Goal: Obtain resource: Obtain resource

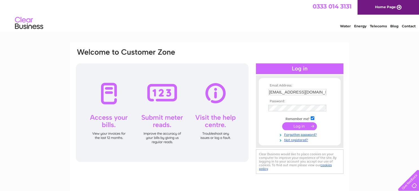
click at [303, 129] on input "submit" at bounding box center [299, 126] width 35 height 8
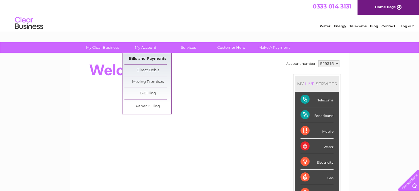
click at [147, 59] on link "Bills and Payments" at bounding box center [147, 58] width 47 height 11
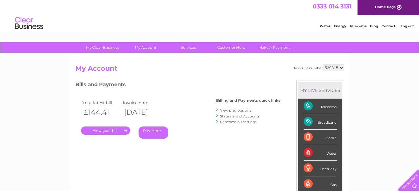
click at [113, 133] on link "." at bounding box center [105, 131] width 49 height 8
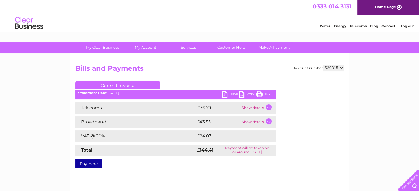
click at [267, 93] on link "Print" at bounding box center [264, 95] width 17 height 8
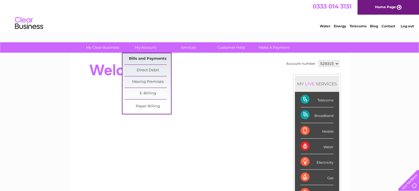
click at [143, 58] on link "Bills and Payments" at bounding box center [147, 58] width 47 height 11
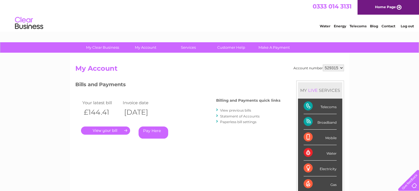
click at [238, 112] on link "View previous bills" at bounding box center [235, 110] width 31 height 4
click at [238, 111] on link "View previous bills" at bounding box center [235, 110] width 31 height 4
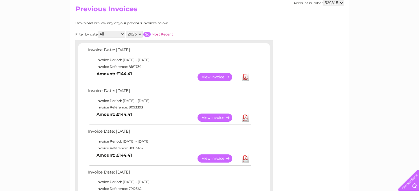
click at [215, 78] on link "View" at bounding box center [217, 77] width 41 height 8
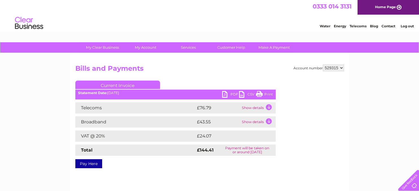
click at [258, 95] on link "Print" at bounding box center [264, 95] width 17 height 8
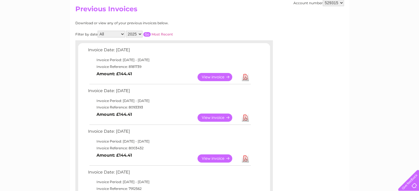
click at [214, 160] on link "View" at bounding box center [217, 159] width 41 height 8
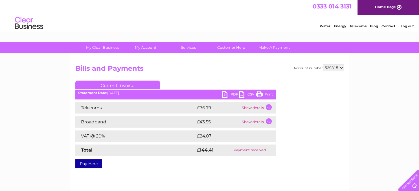
click at [266, 94] on link "Print" at bounding box center [264, 95] width 17 height 8
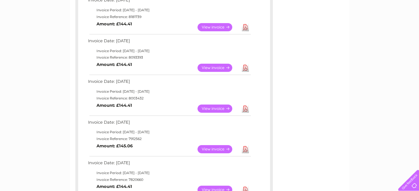
scroll to position [119, 0]
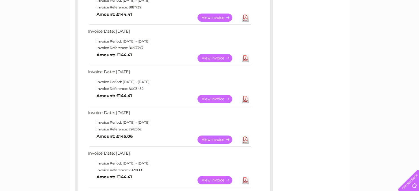
click at [205, 139] on link "View" at bounding box center [217, 140] width 41 height 8
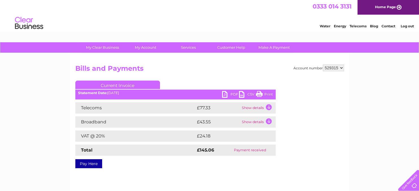
click at [263, 93] on link "Print" at bounding box center [264, 95] width 17 height 8
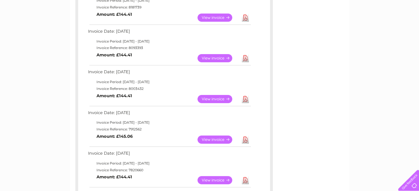
click at [213, 97] on link "View" at bounding box center [217, 99] width 41 height 8
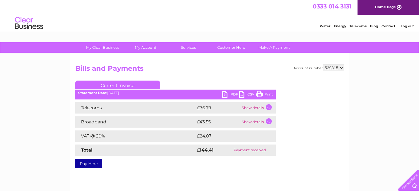
click at [269, 95] on link "Print" at bounding box center [264, 95] width 17 height 8
